Goal: Transaction & Acquisition: Book appointment/travel/reservation

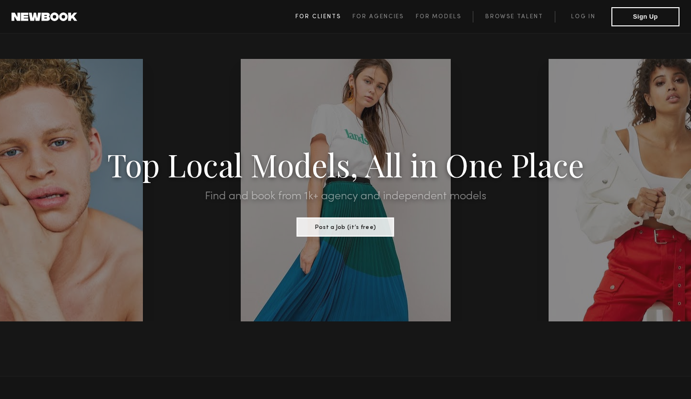
click at [331, 18] on span "For Clients" at bounding box center [318, 17] width 46 height 6
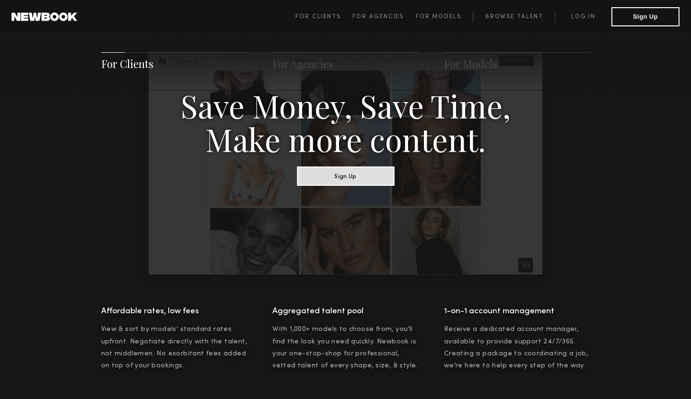
scroll to position [550, 0]
click at [331, 176] on button "Sign Up" at bounding box center [345, 176] width 97 height 19
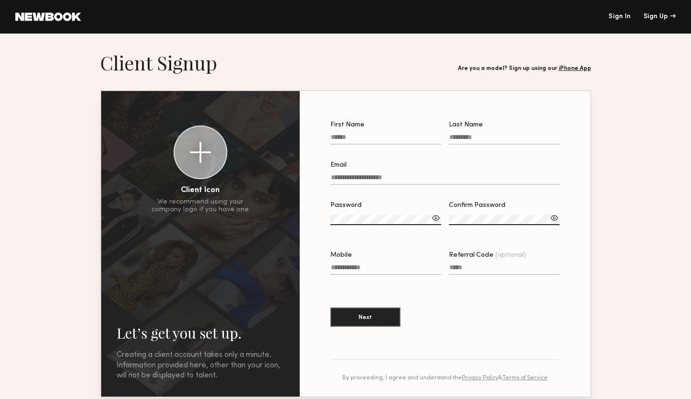
click at [350, 138] on input "First Name" at bounding box center [385, 139] width 111 height 11
type input "****"
type input "***"
type input "**********"
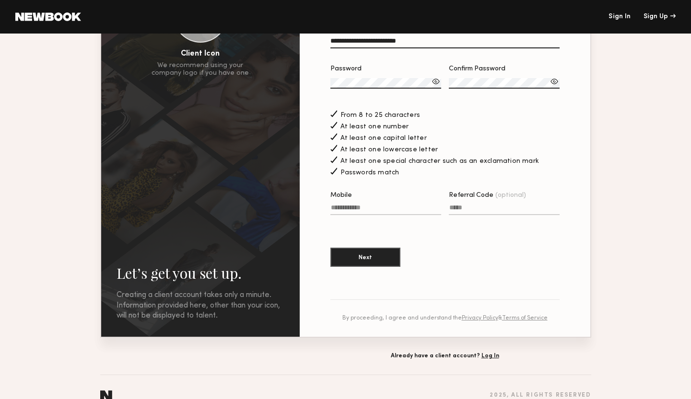
scroll to position [147, 0]
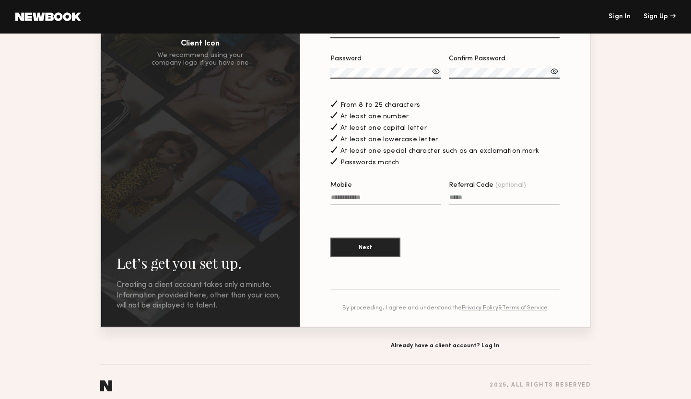
click at [371, 196] on input "Mobile" at bounding box center [385, 199] width 111 height 11
type input "**********"
click at [375, 248] on button "Next" at bounding box center [365, 246] width 70 height 19
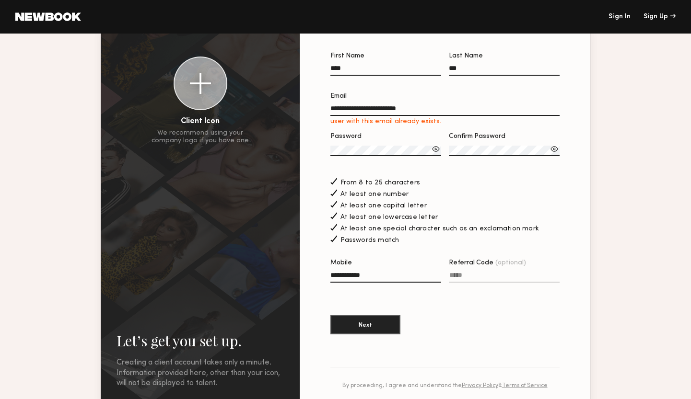
scroll to position [57, 0]
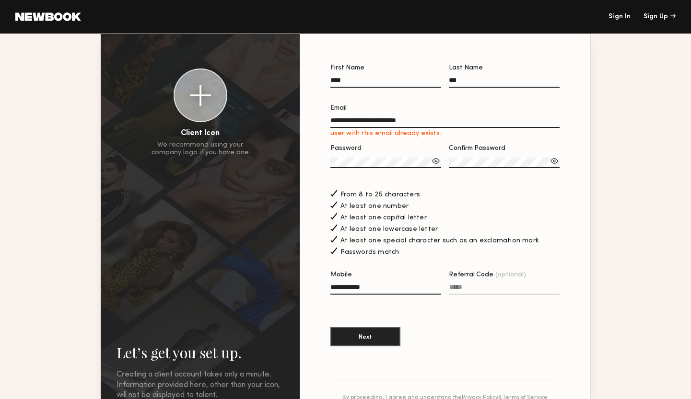
click at [621, 20] on link "Sign In" at bounding box center [619, 16] width 22 height 7
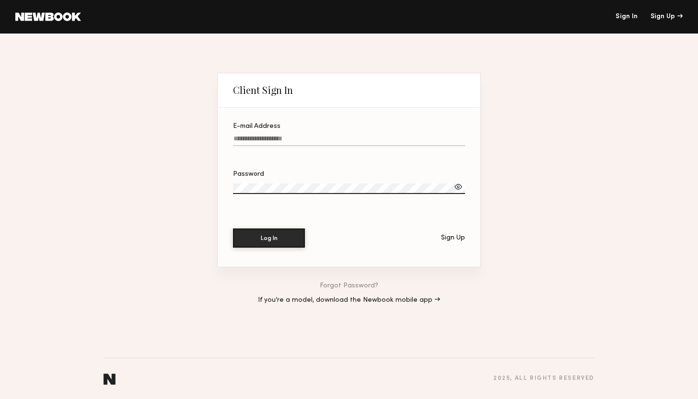
type input "**********"
click at [329, 129] on label "**********" at bounding box center [349, 139] width 232 height 33
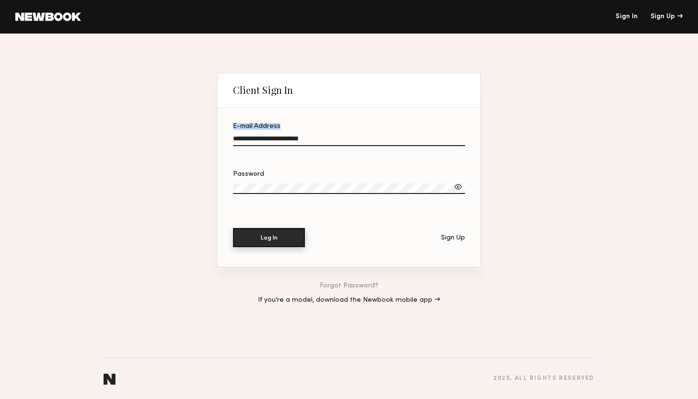
click at [280, 241] on button "Log In" at bounding box center [269, 237] width 72 height 19
click at [336, 183] on label "Password" at bounding box center [349, 187] width 232 height 33
click at [233, 229] on button "Log In" at bounding box center [269, 238] width 72 height 19
click at [259, 234] on button "Log In" at bounding box center [269, 237] width 72 height 19
click at [233, 229] on button "Log In" at bounding box center [269, 238] width 72 height 19
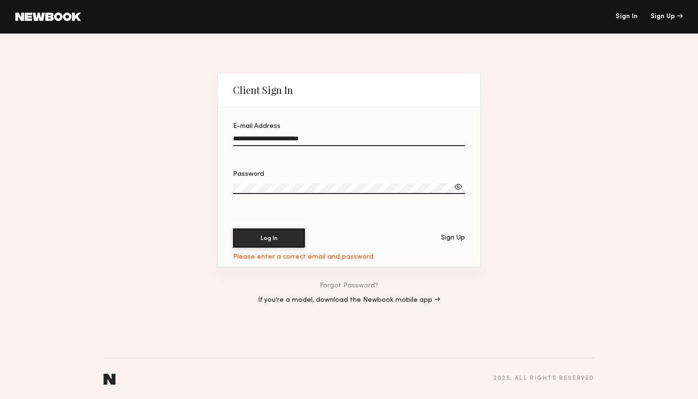
click at [233, 229] on button "Log In" at bounding box center [269, 238] width 72 height 19
click at [194, 192] on div "**********" at bounding box center [349, 217] width 698 height 366
click at [455, 240] on div "Sign Up" at bounding box center [453, 238] width 24 height 7
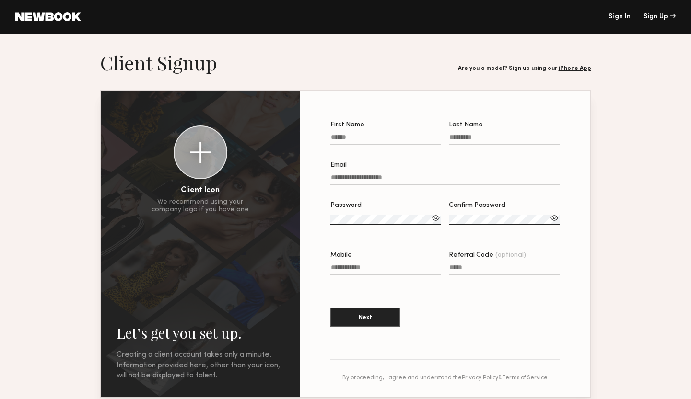
click at [618, 21] on header "Sign In Sign Up" at bounding box center [345, 17] width 691 height 34
click at [619, 16] on link "Sign In" at bounding box center [619, 16] width 22 height 7
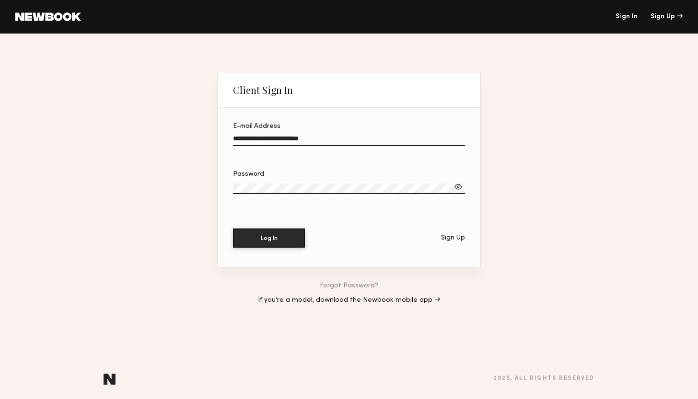
click at [342, 287] on link "Forgot Password?" at bounding box center [349, 286] width 58 height 7
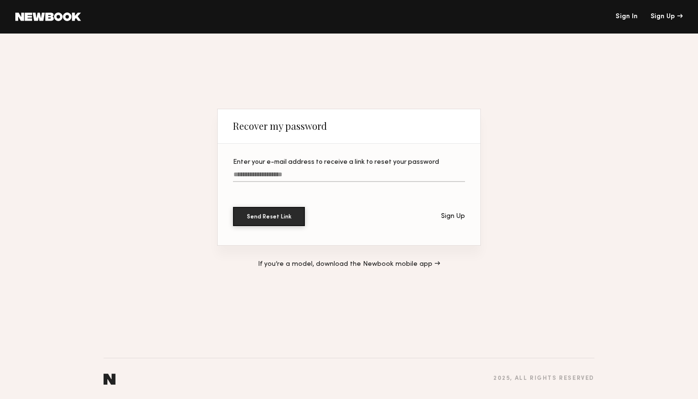
click at [312, 175] on input "Enter your e-mail address to receive a link to reset your password" at bounding box center [349, 176] width 232 height 11
type input "**********"
click at [233, 207] on button "Send Reset Link" at bounding box center [269, 216] width 72 height 19
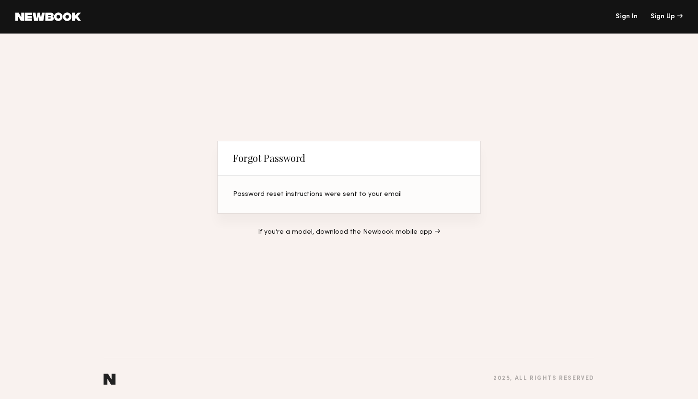
click at [636, 16] on link "Sign In" at bounding box center [627, 16] width 22 height 7
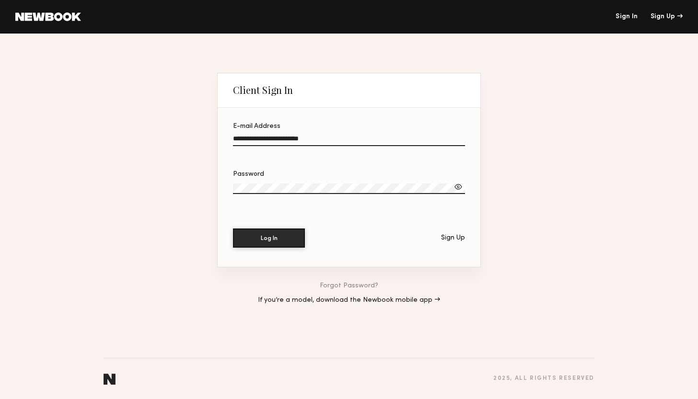
click at [586, 113] on div "**********" at bounding box center [349, 217] width 698 height 366
click at [576, 115] on div "**********" at bounding box center [349, 217] width 698 height 366
click at [288, 240] on button "Log In" at bounding box center [269, 237] width 72 height 19
click at [361, 233] on div "Log In Sign Up" at bounding box center [349, 238] width 232 height 19
click at [570, 134] on div "**********" at bounding box center [349, 217] width 698 height 366
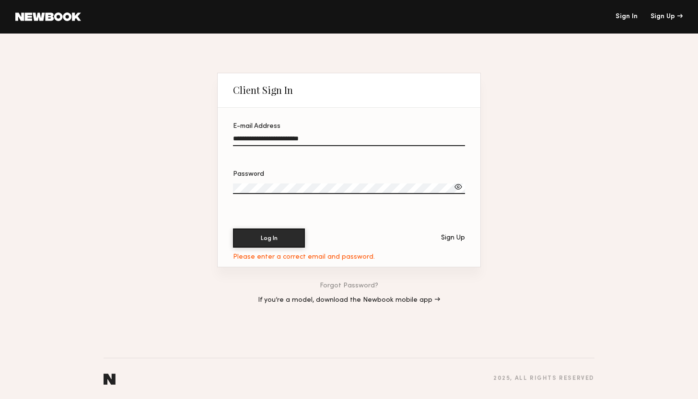
click at [630, 20] on header "Sign In Sign Up" at bounding box center [349, 17] width 698 height 34
click at [630, 17] on link "Sign In" at bounding box center [627, 16] width 22 height 7
click at [267, 238] on button "Log In" at bounding box center [269, 237] width 72 height 19
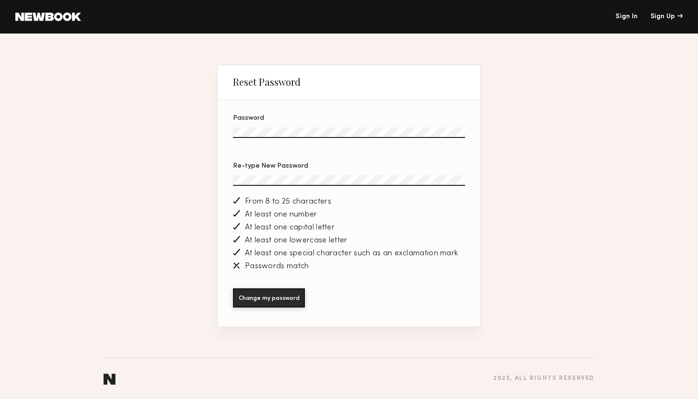
click at [233, 289] on button "Change my password" at bounding box center [269, 298] width 72 height 19
click at [285, 303] on button "Change my password" at bounding box center [269, 297] width 72 height 19
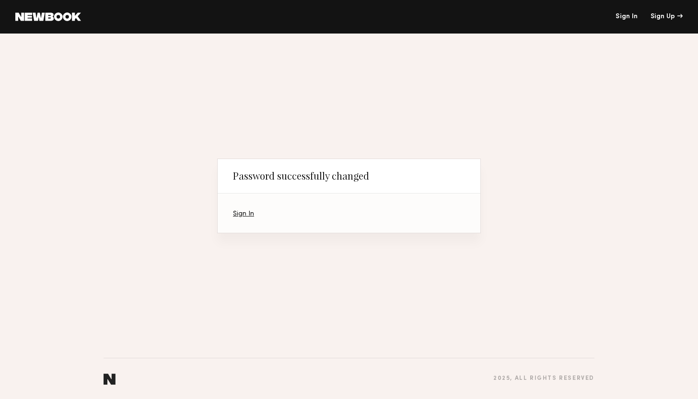
click at [238, 215] on link "Sign In" at bounding box center [243, 214] width 21 height 6
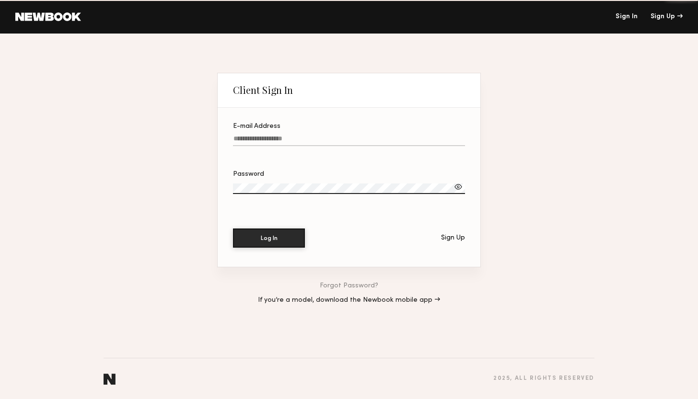
type input "**********"
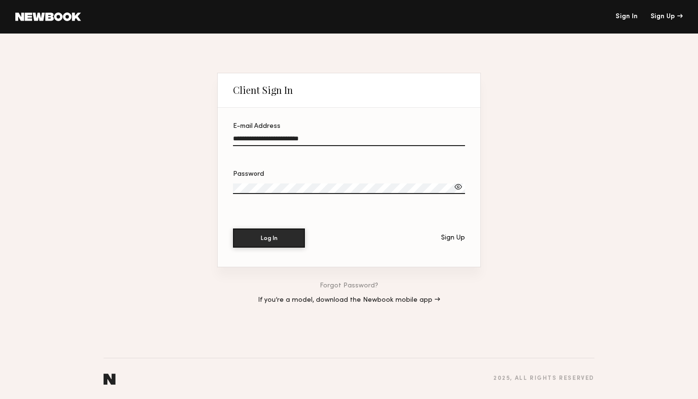
click at [292, 137] on input "**********" at bounding box center [349, 140] width 232 height 11
click at [268, 241] on button "Log In" at bounding box center [269, 237] width 72 height 19
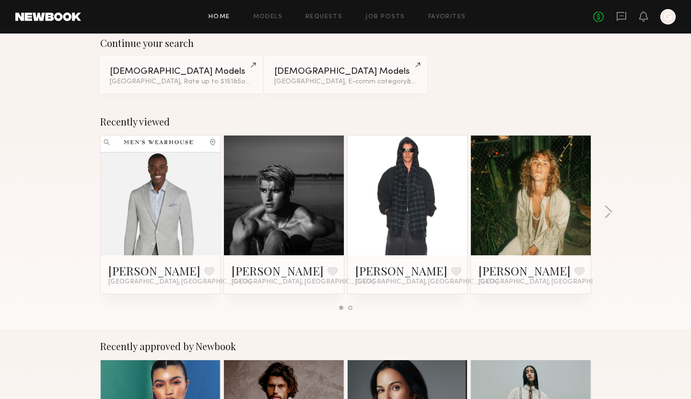
scroll to position [143, 0]
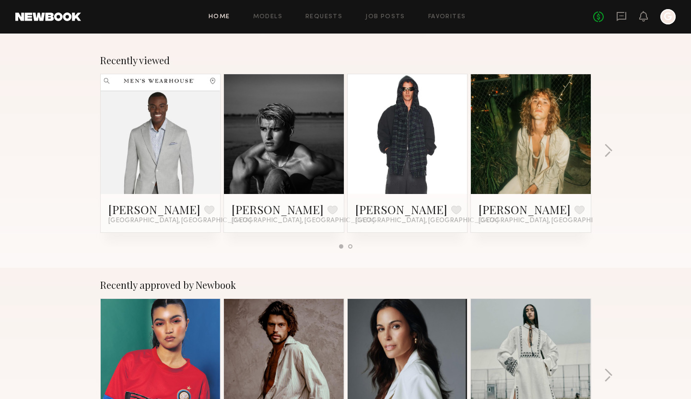
click at [289, 158] on link at bounding box center [284, 134] width 58 height 120
click at [420, 119] on link at bounding box center [407, 134] width 58 height 120
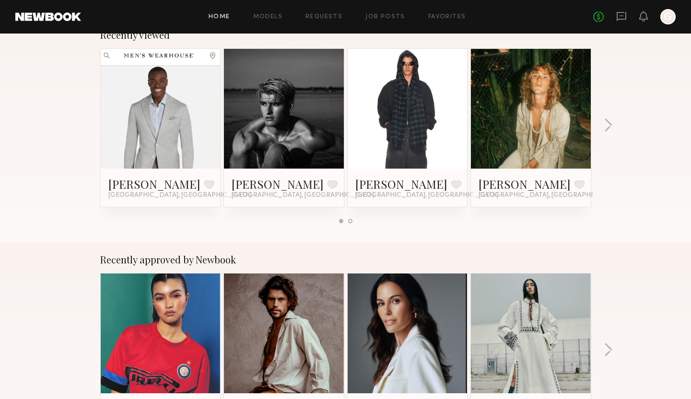
scroll to position [80, 0]
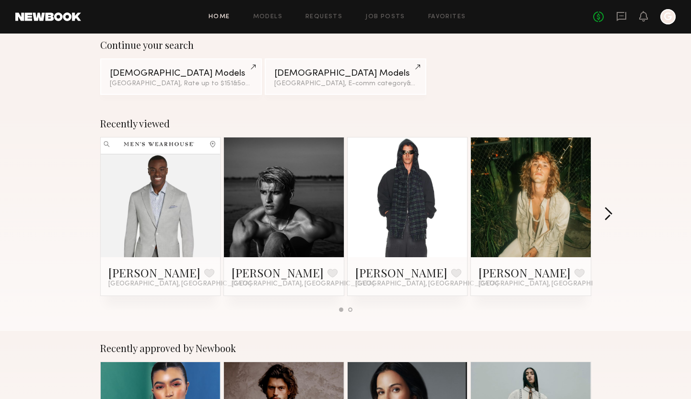
click at [606, 215] on button "button" at bounding box center [608, 215] width 9 height 16
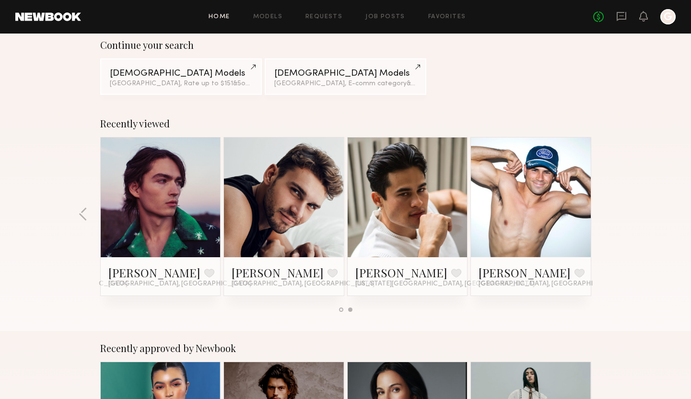
click at [154, 201] on link at bounding box center [160, 198] width 58 height 120
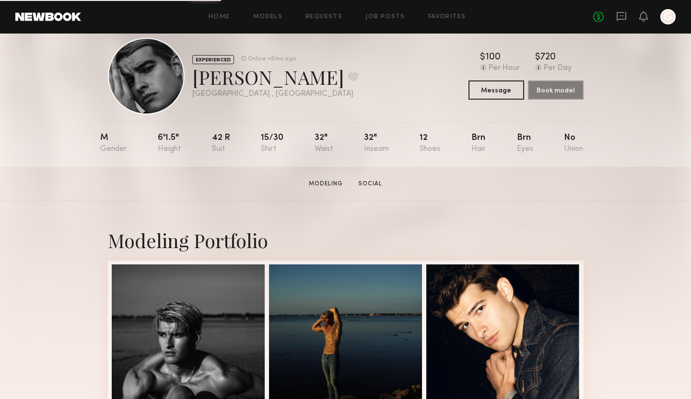
scroll to position [19, 0]
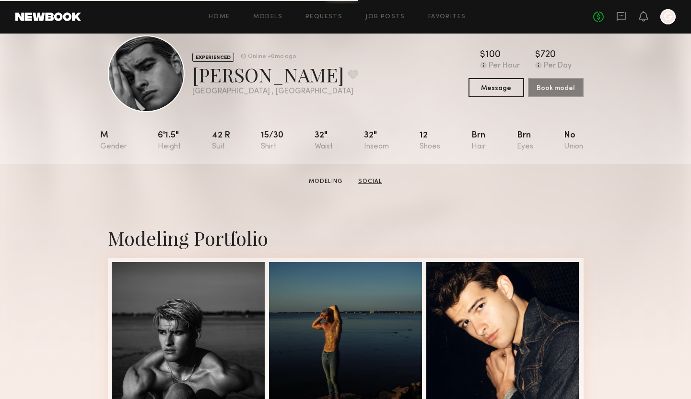
click at [371, 179] on link "Social" at bounding box center [370, 181] width 32 height 9
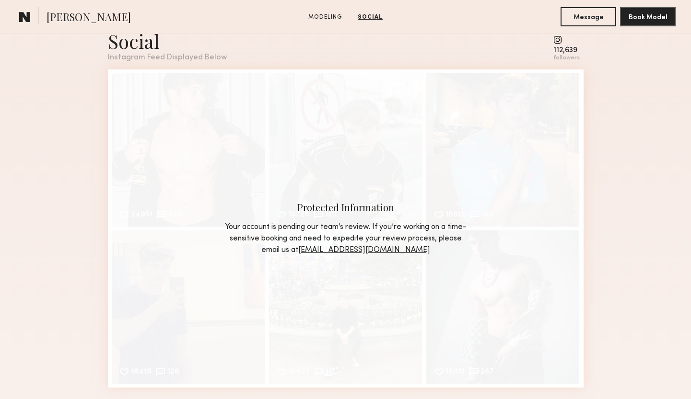
scroll to position [794, 0]
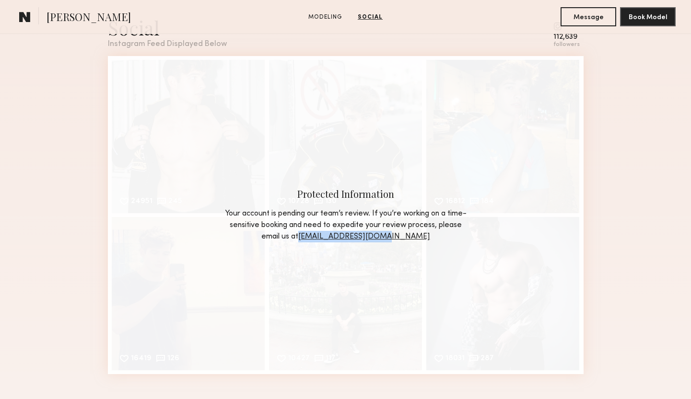
drag, startPoint x: 427, startPoint y: 237, endPoint x: 332, endPoint y: 236, distance: 94.4
click at [332, 236] on div "Your account is pending our team’s review. If you’re working on a time-sensitiv…" at bounding box center [345, 225] width 245 height 35
copy link "[EMAIL_ADDRESS][DOMAIN_NAME]"
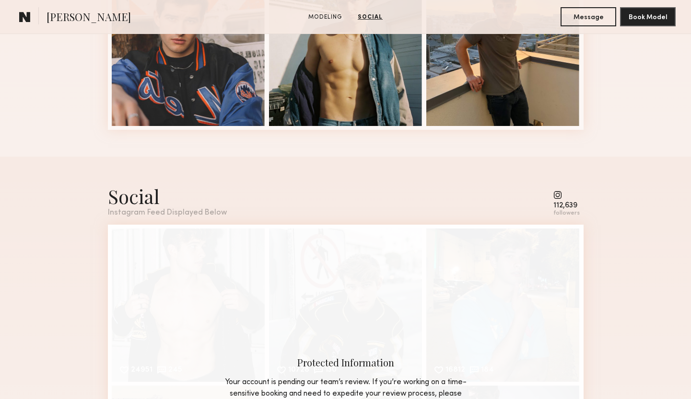
scroll to position [622, 0]
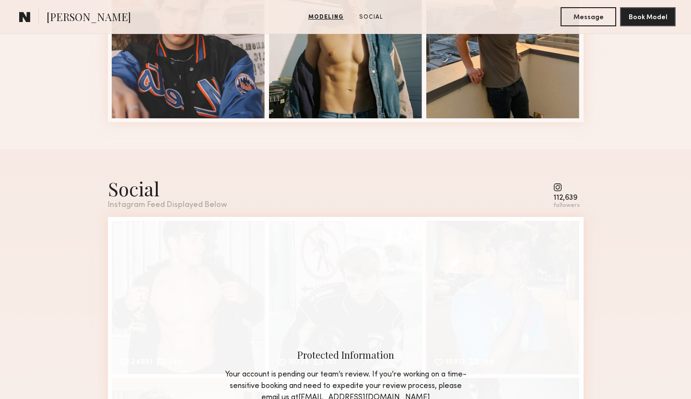
scroll to position [803, 0]
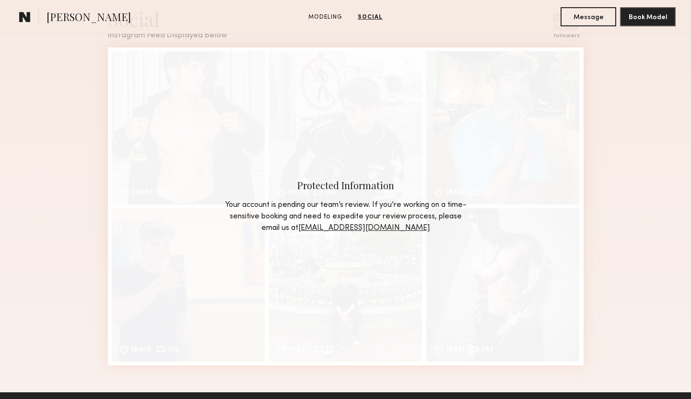
drag, startPoint x: 396, startPoint y: 195, endPoint x: 481, endPoint y: 154, distance: 95.2
click at [396, 195] on nb-model-profile-teaser-approve "Protected Information Your account is pending our team’s review. If you’re work…" at bounding box center [345, 206] width 245 height 55
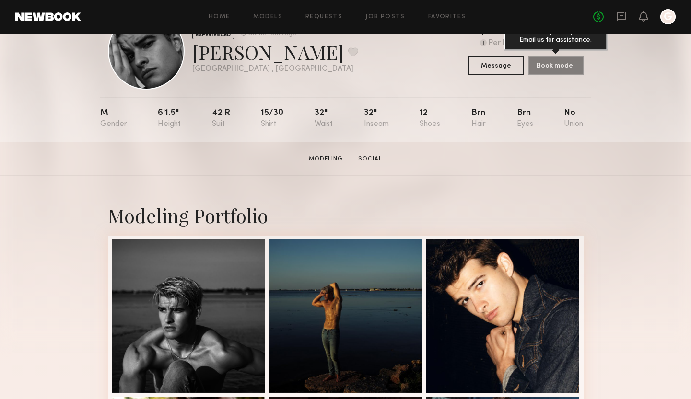
scroll to position [0, 0]
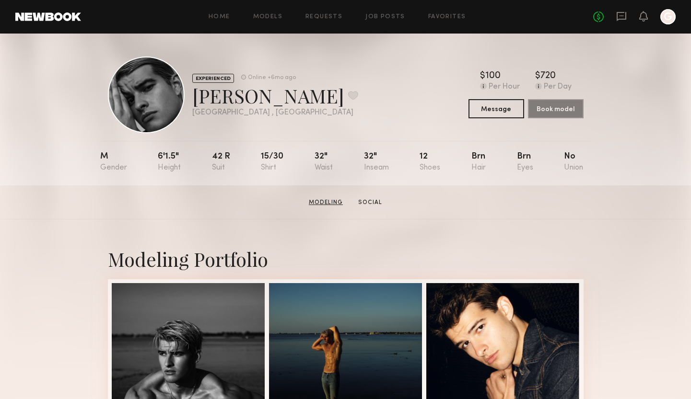
click at [337, 202] on link "Modeling" at bounding box center [326, 202] width 42 height 9
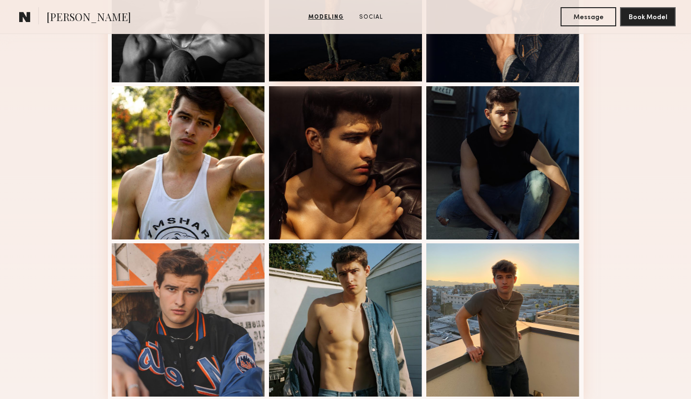
scroll to position [332, 0]
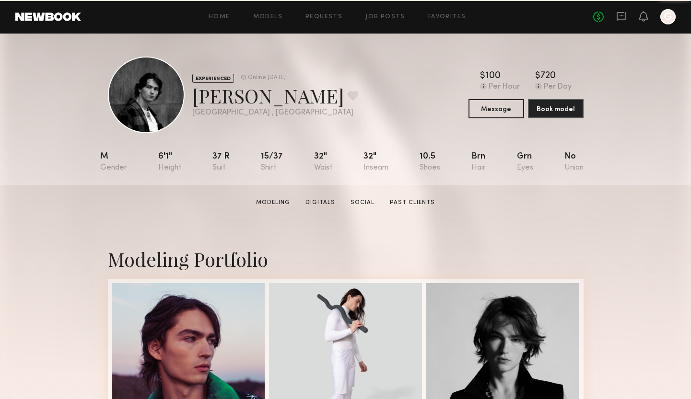
click at [268, 12] on div "Home Models Requests Job Posts Favorites Sign Out No fees up to $5,000 G" at bounding box center [378, 16] width 594 height 15
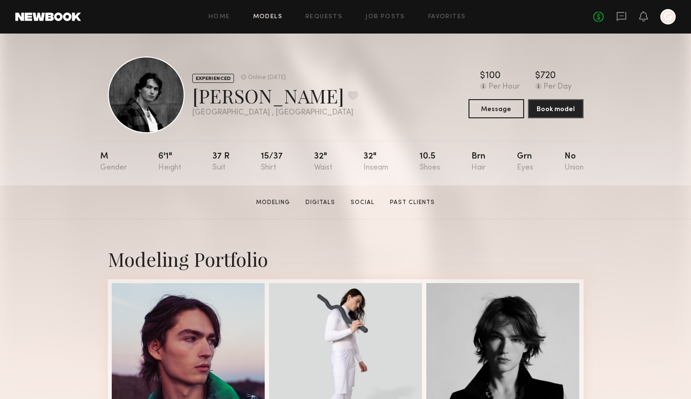
click at [268, 15] on link "Models" at bounding box center [267, 17] width 29 height 6
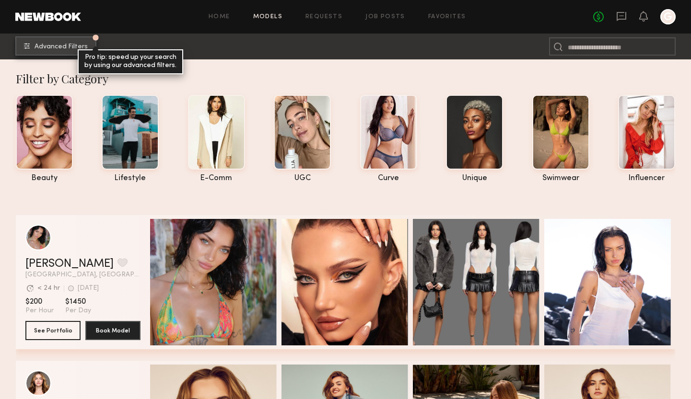
click at [60, 48] on span "Advanced Filters" at bounding box center [61, 47] width 53 height 7
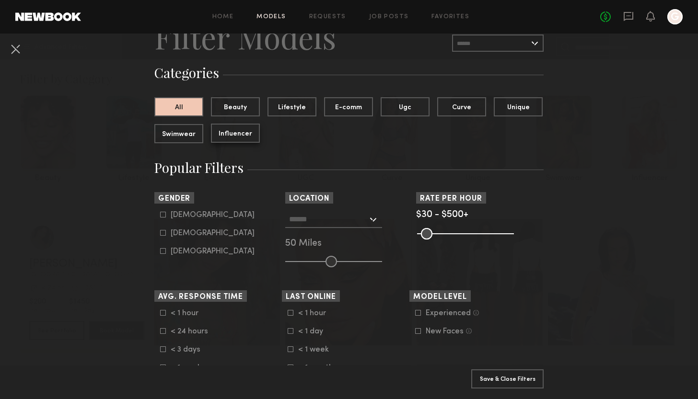
scroll to position [64, 0]
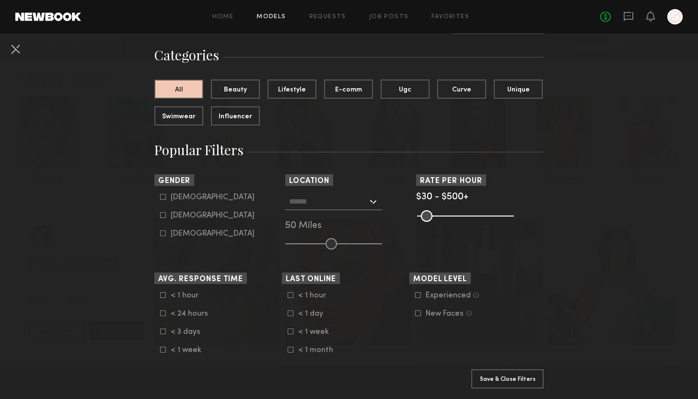
click at [175, 204] on form "[DEMOGRAPHIC_DATA] [DEMOGRAPHIC_DATA] [DEMOGRAPHIC_DATA]" at bounding box center [221, 215] width 122 height 45
click at [177, 199] on div "[DEMOGRAPHIC_DATA]" at bounding box center [213, 198] width 84 height 6
type input "*"
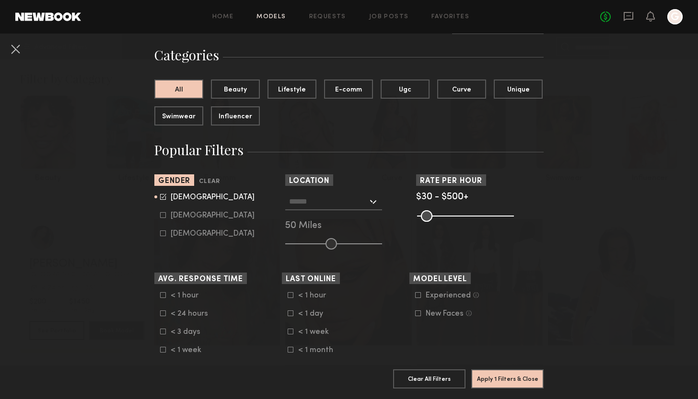
click at [303, 204] on input "text" at bounding box center [328, 201] width 79 height 16
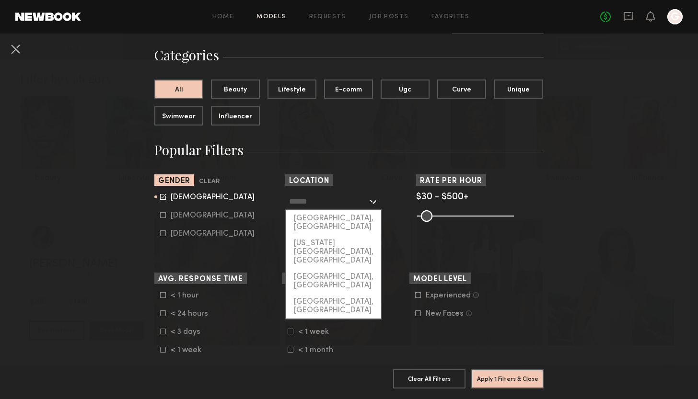
click at [312, 220] on div "[GEOGRAPHIC_DATA], [GEOGRAPHIC_DATA]" at bounding box center [333, 222] width 95 height 25
type input "**********"
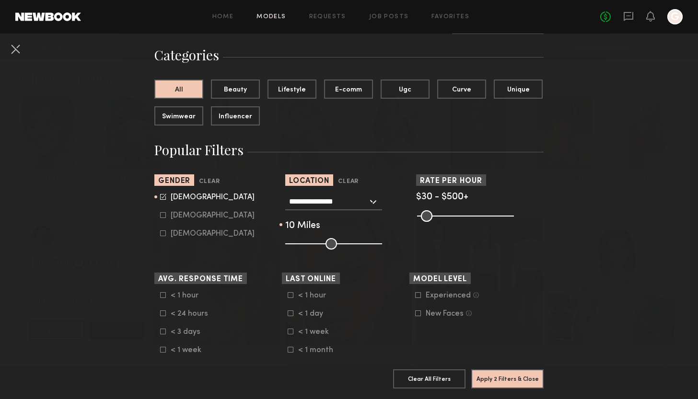
drag, startPoint x: 322, startPoint y: 242, endPoint x: 294, endPoint y: 244, distance: 27.9
click at [294, 244] on input "range" at bounding box center [333, 244] width 97 height 12
drag, startPoint x: 294, startPoint y: 246, endPoint x: 302, endPoint y: 245, distance: 7.7
type input "**"
click at [302, 245] on input "range" at bounding box center [333, 244] width 97 height 12
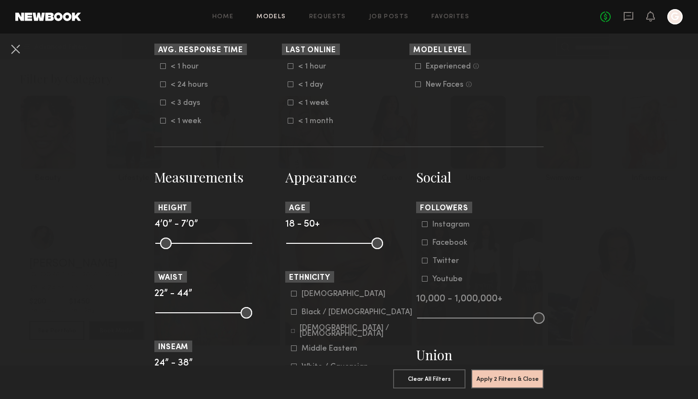
scroll to position [295, 0]
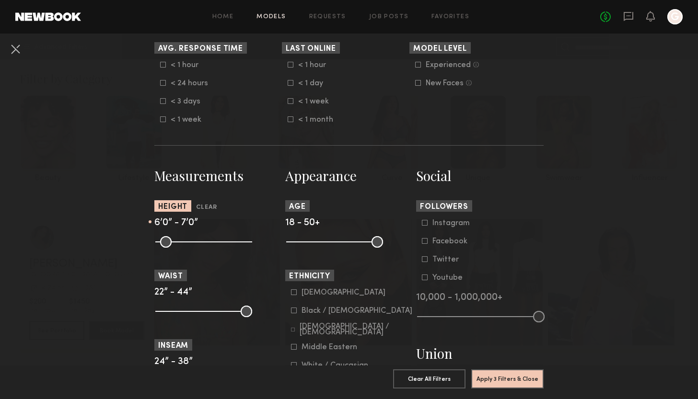
drag, startPoint x: 160, startPoint y: 244, endPoint x: 214, endPoint y: 242, distance: 54.7
type input "**"
click at [214, 242] on input "range" at bounding box center [203, 242] width 97 height 12
drag, startPoint x: 243, startPoint y: 243, endPoint x: 227, endPoint y: 244, distance: 15.8
click at [227, 244] on input "range" at bounding box center [203, 242] width 97 height 12
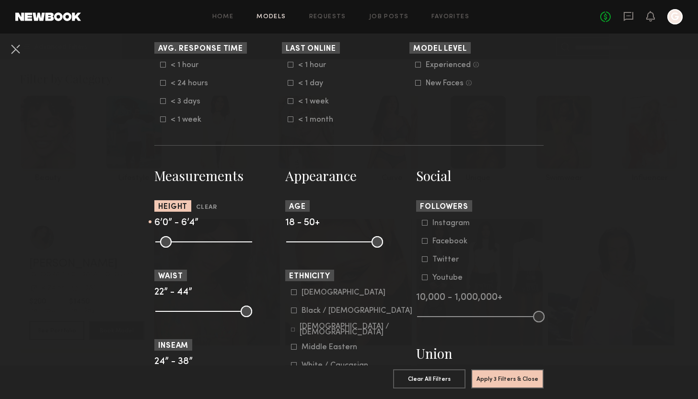
type input "**"
click at [224, 244] on input "range" at bounding box center [203, 242] width 97 height 12
click at [212, 244] on input "range" at bounding box center [203, 242] width 97 height 12
type input "**"
click at [211, 245] on input "range" at bounding box center [203, 242] width 97 height 12
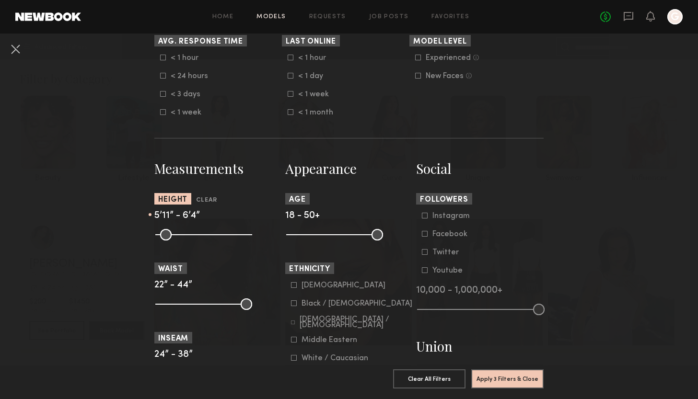
scroll to position [305, 0]
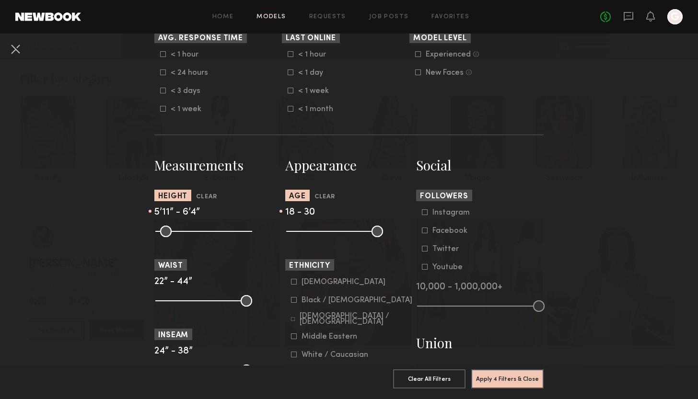
drag, startPoint x: 348, startPoint y: 234, endPoint x: 319, endPoint y: 235, distance: 28.3
type input "**"
click at [319, 235] on input "range" at bounding box center [334, 232] width 97 height 12
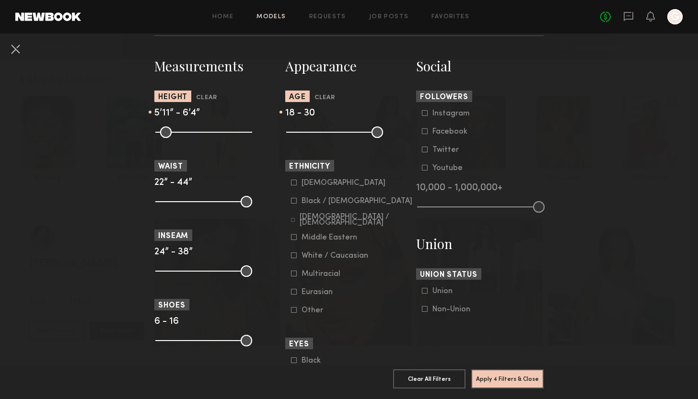
scroll to position [412, 0]
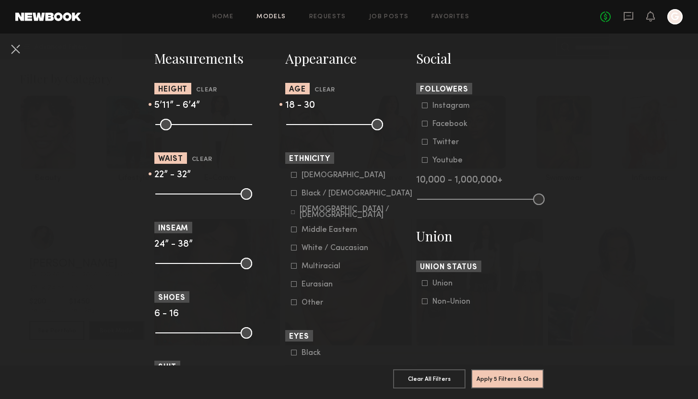
drag, startPoint x: 239, startPoint y: 193, endPoint x: 196, endPoint y: 194, distance: 42.7
type input "**"
click at [196, 194] on input "range" at bounding box center [203, 194] width 97 height 12
drag, startPoint x: 153, startPoint y: 197, endPoint x: 182, endPoint y: 196, distance: 28.8
type input "**"
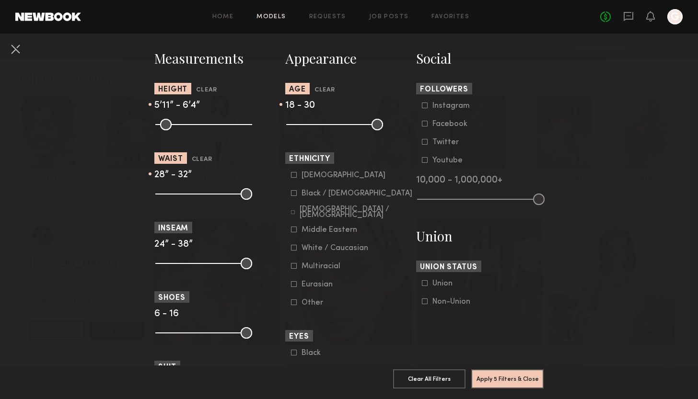
click at [182, 196] on input "range" at bounding box center [203, 194] width 97 height 12
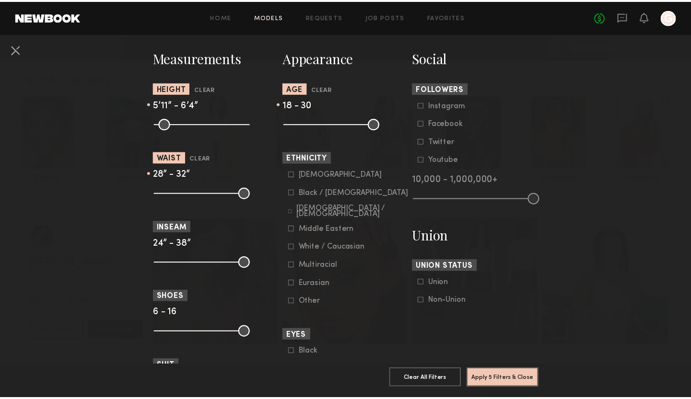
scroll to position [390, 0]
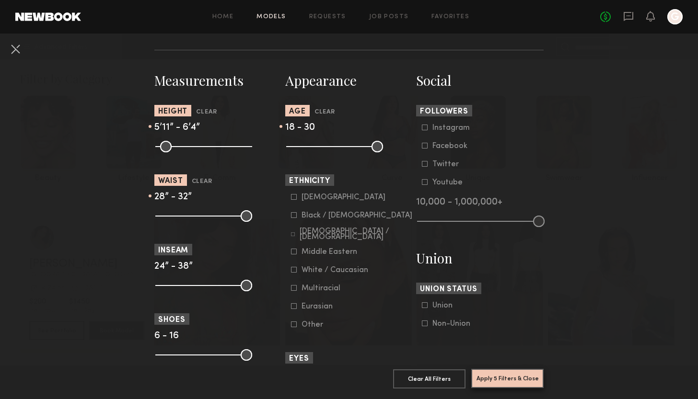
click at [523, 369] on button "Apply 5 Filters & Close" at bounding box center [507, 378] width 72 height 19
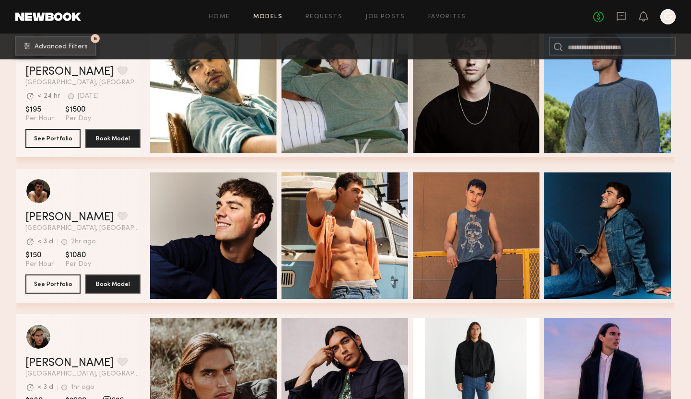
scroll to position [494, 0]
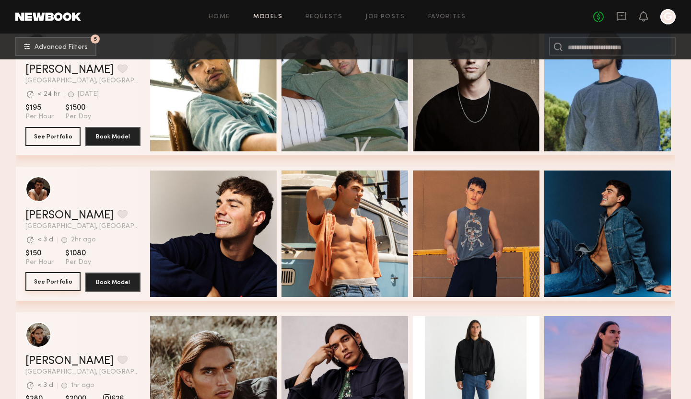
click at [59, 278] on button "See Portfolio" at bounding box center [52, 281] width 55 height 19
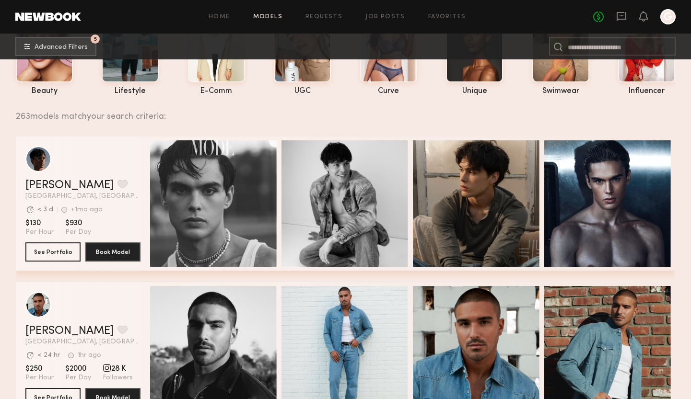
scroll to position [92, 0]
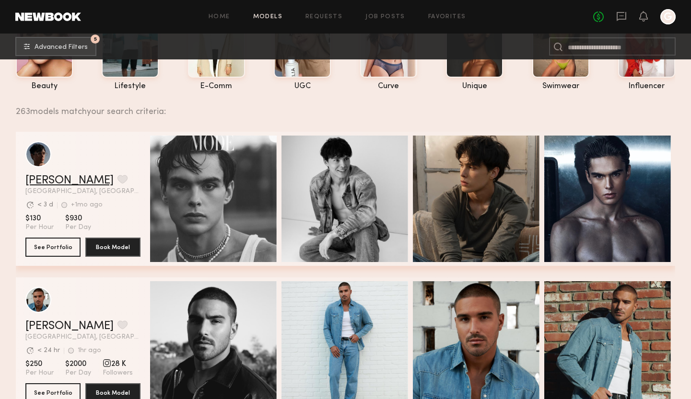
click at [57, 179] on link "[PERSON_NAME]" at bounding box center [69, 181] width 88 height 12
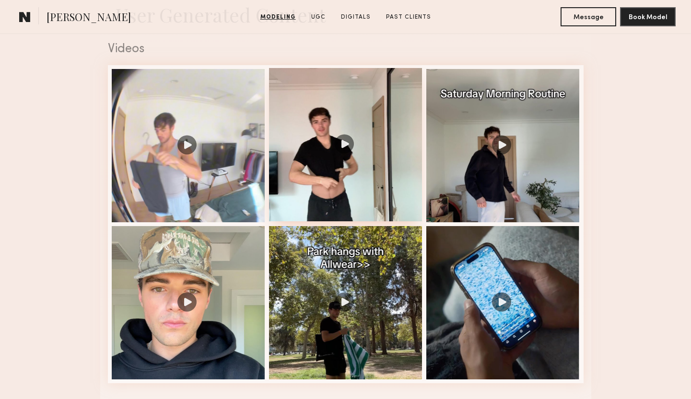
scroll to position [1018, 0]
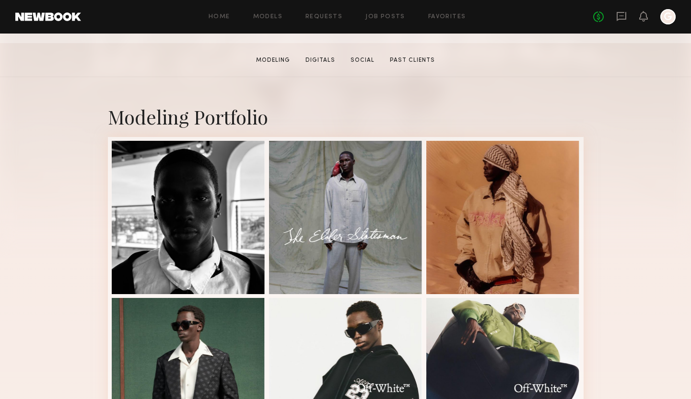
scroll to position [168, 0]
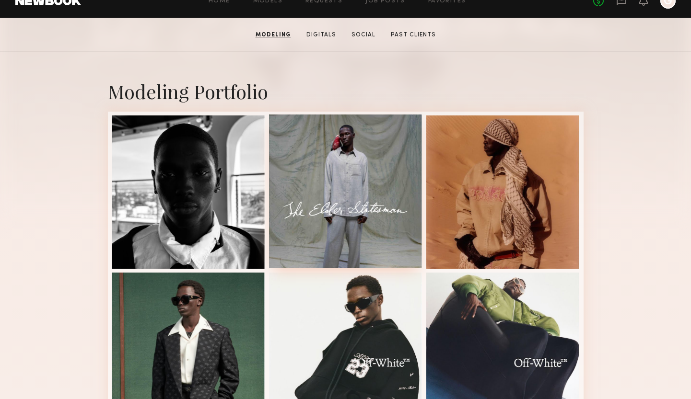
click at [393, 158] on div at bounding box center [345, 191] width 153 height 153
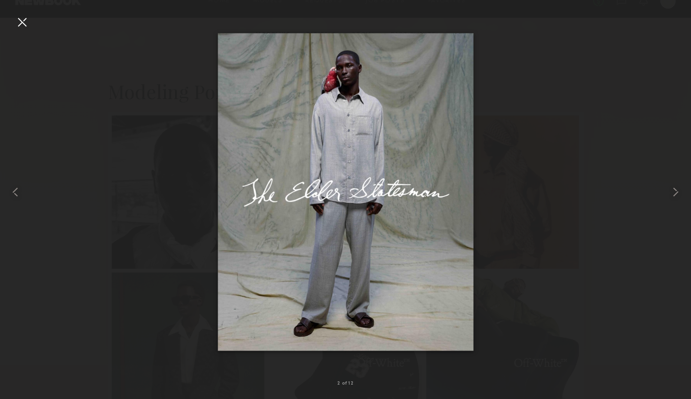
drag, startPoint x: 20, startPoint y: 23, endPoint x: 30, endPoint y: 23, distance: 10.1
click at [21, 23] on div at bounding box center [21, 21] width 15 height 15
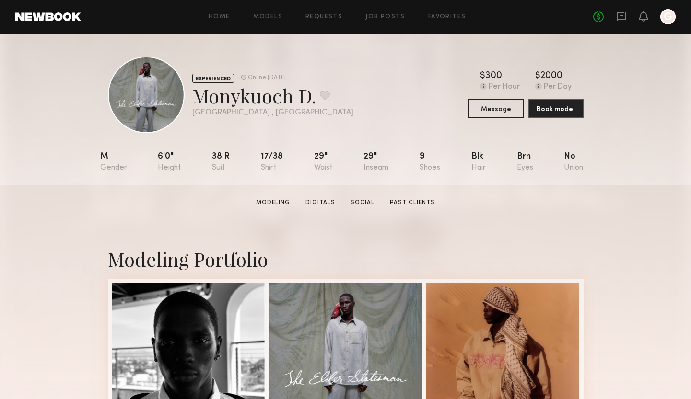
scroll to position [0, 0]
click at [269, 200] on link "Modeling" at bounding box center [273, 202] width 42 height 9
drag, startPoint x: 194, startPoint y: 97, endPoint x: 292, endPoint y: 92, distance: 98.4
click at [292, 92] on div "Monykuoch D. Favorite" at bounding box center [272, 95] width 161 height 25
copy div "Monykuoch"
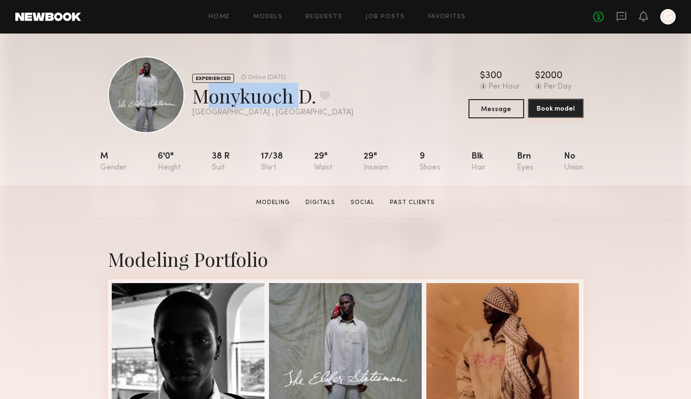
click at [558, 105] on button "Book model" at bounding box center [556, 108] width 56 height 19
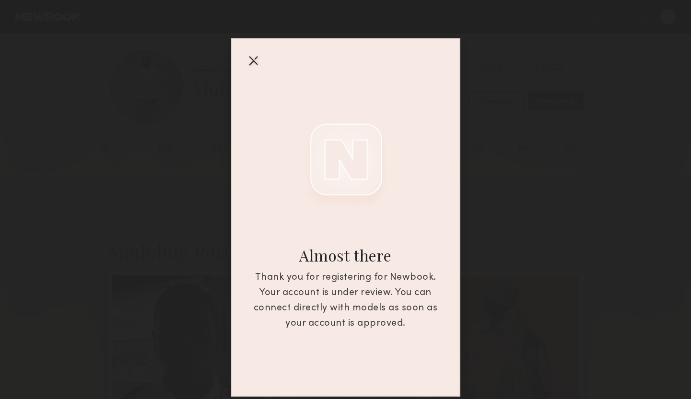
scroll to position [11, 0]
click at [547, 228] on div "Almost there Thank you for registering for Newbook. Your account is under revie…" at bounding box center [345, 198] width 691 height 397
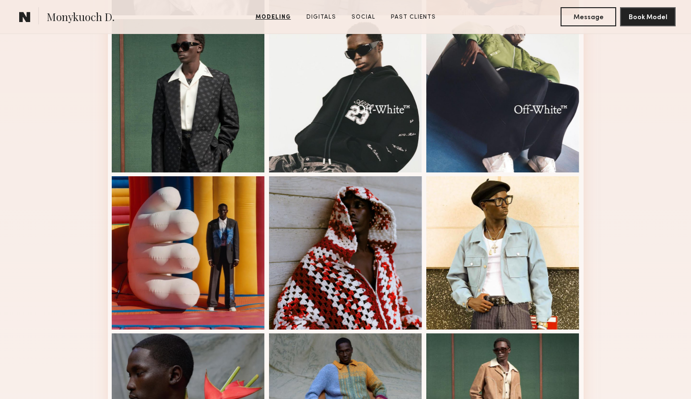
scroll to position [792, 0]
